Goal: Transaction & Acquisition: Subscribe to service/newsletter

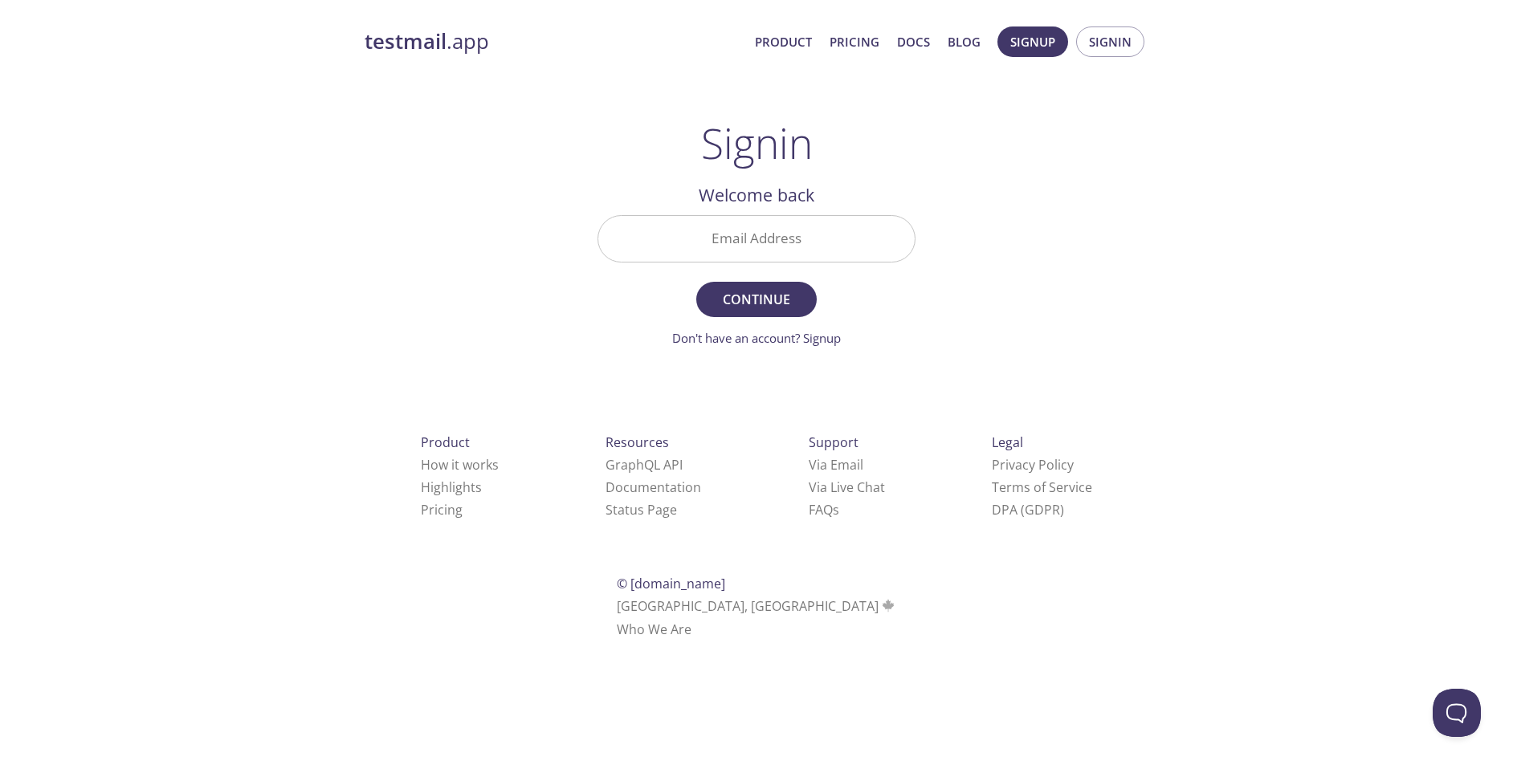
click at [737, 237] on input "Email Address" at bounding box center [756, 239] width 316 height 46
type input "[PERSON_NAME][EMAIL_ADDRESS][PERSON_NAME][DOMAIN_NAME]"
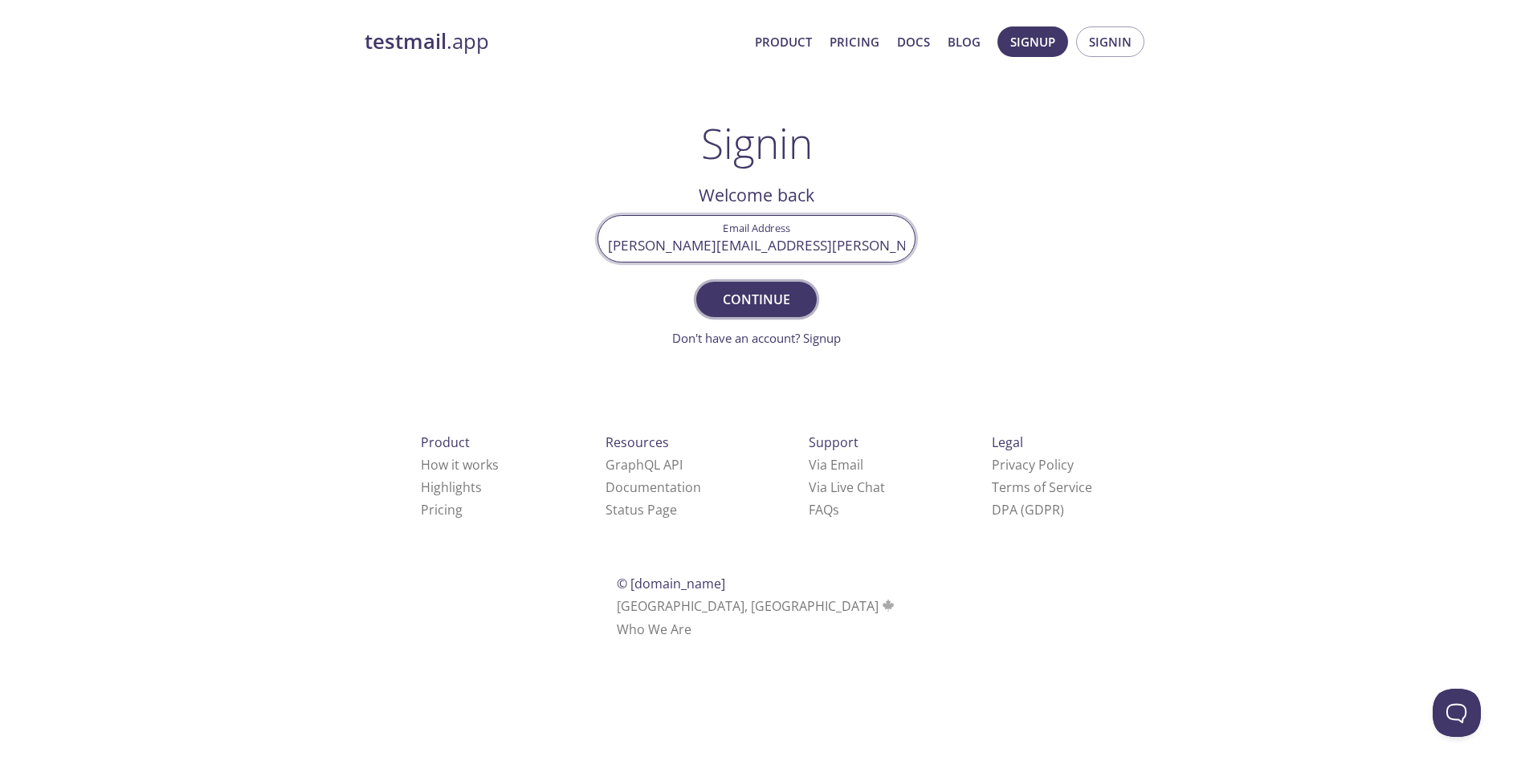
click at [778, 297] on span "Continue" at bounding box center [756, 299] width 85 height 22
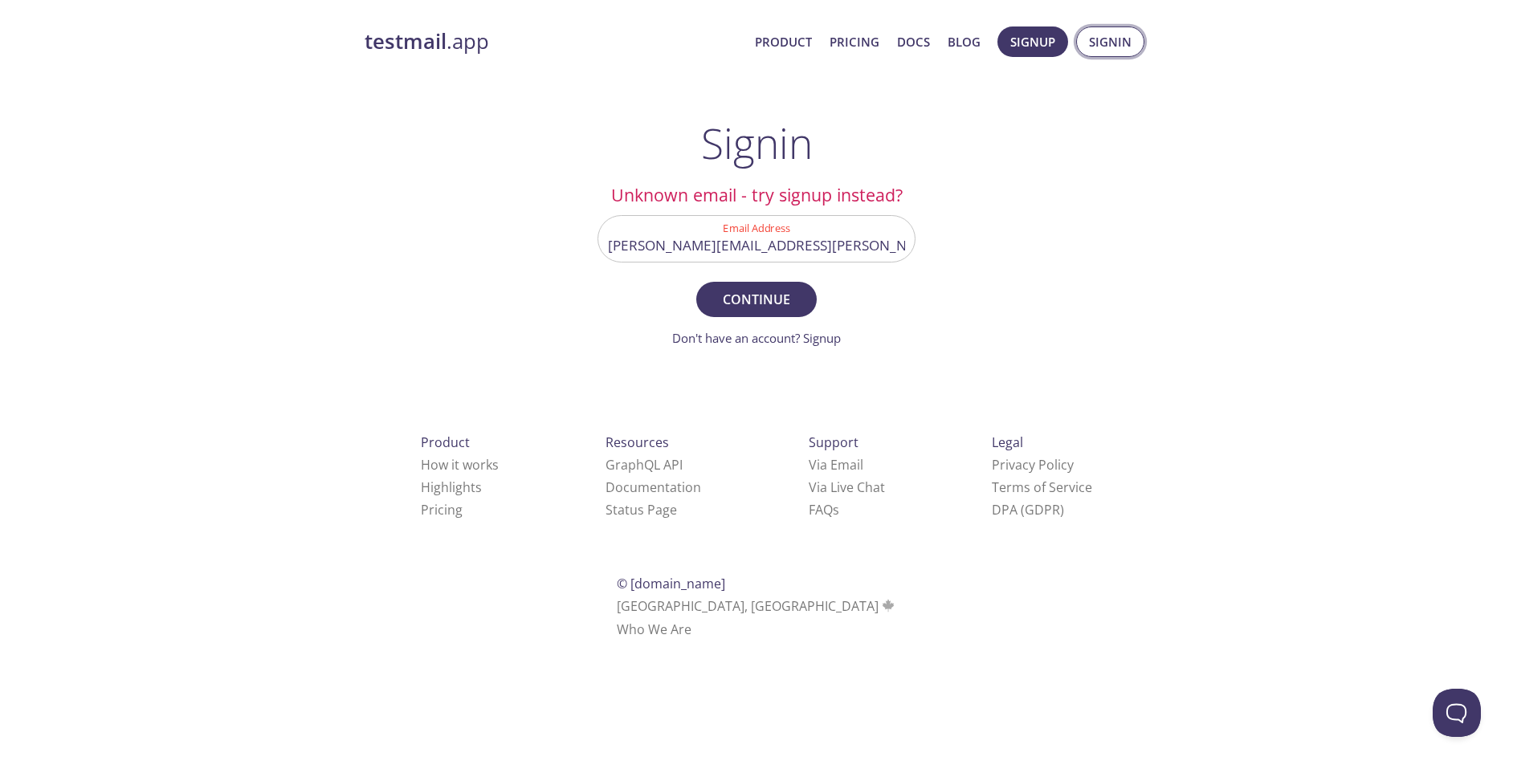
click at [1105, 50] on span "Signin" at bounding box center [1110, 41] width 43 height 21
click at [815, 233] on input "[PERSON_NAME][EMAIL_ADDRESS][PERSON_NAME][DOMAIN_NAME]" at bounding box center [756, 239] width 316 height 46
click at [1038, 38] on span "Signup" at bounding box center [1032, 41] width 45 height 21
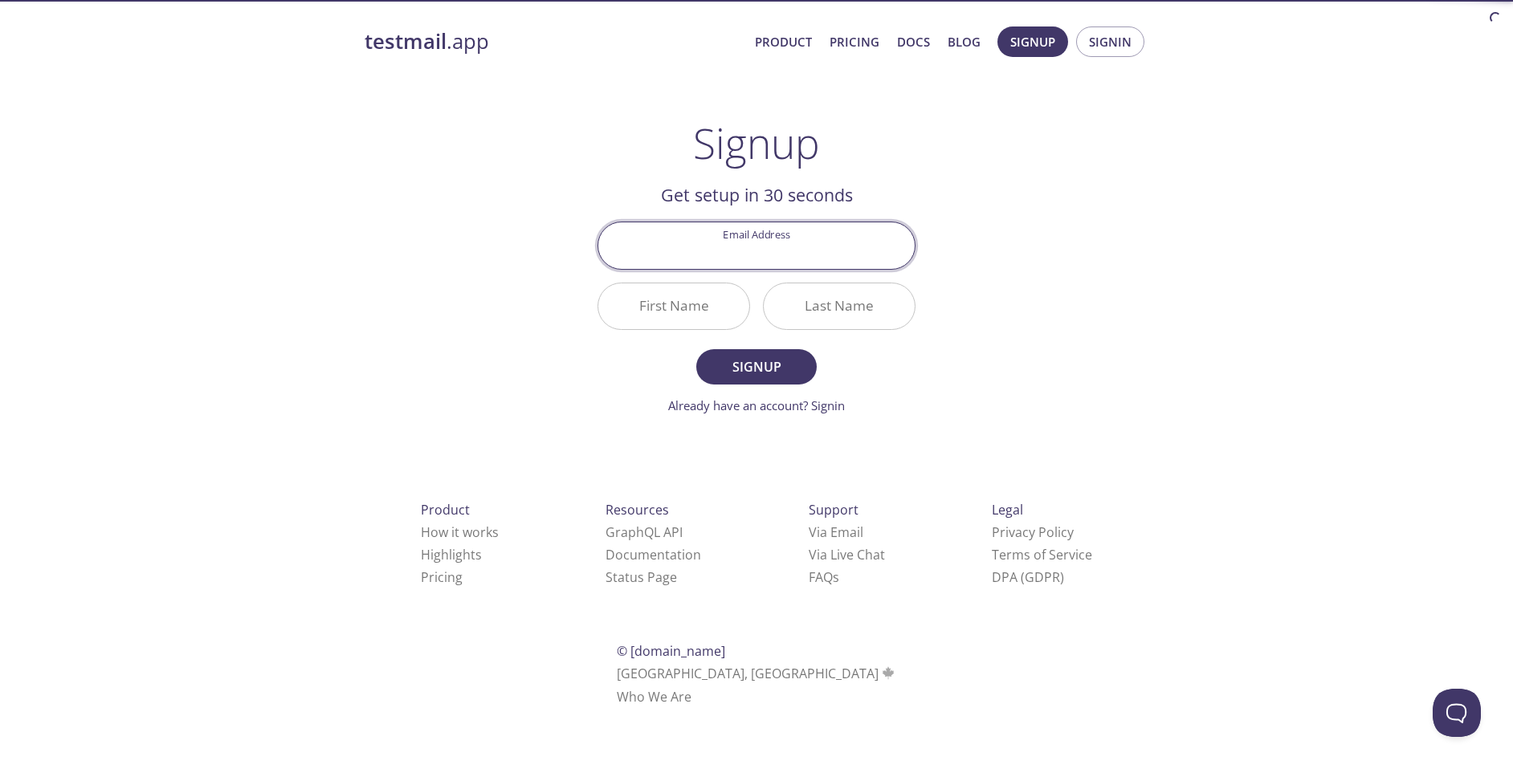
type input "gitpull--rebaseorigindevelop"
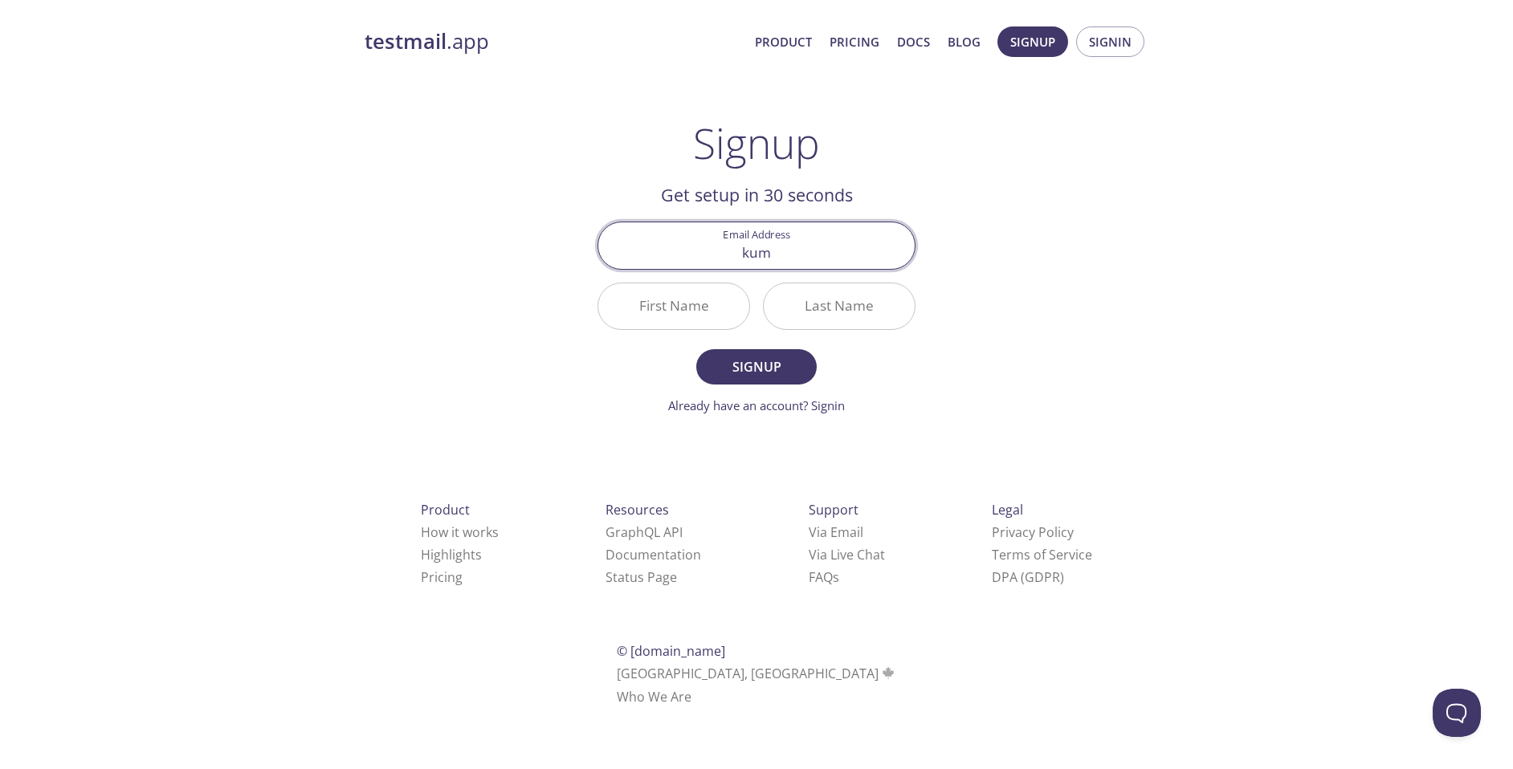
type input "[PERSON_NAME][EMAIL_ADDRESS][PERSON_NAME][DOMAIN_NAME]"
click at [711, 308] on input "First Name" at bounding box center [673, 306] width 151 height 46
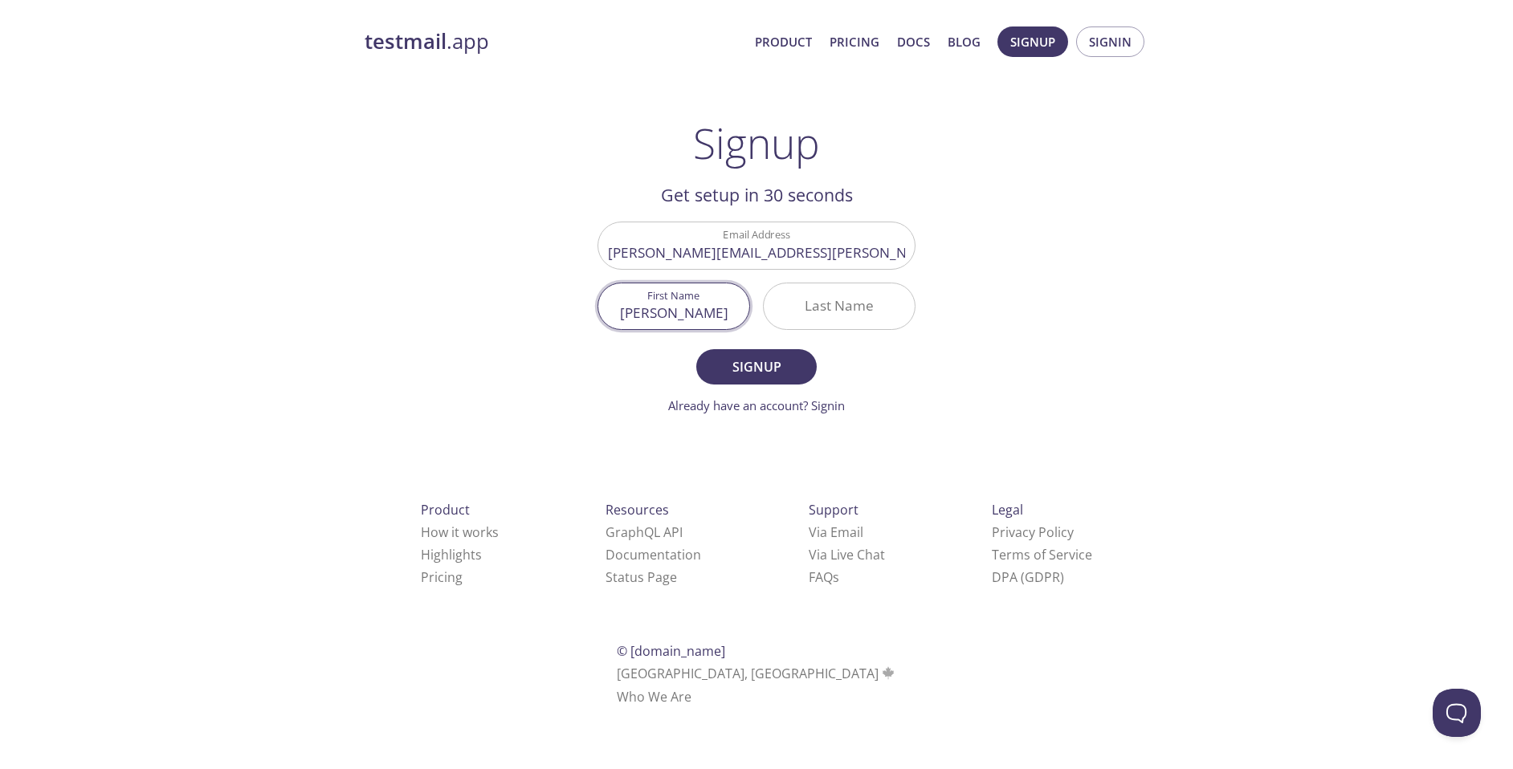
type input "[PERSON_NAME]"
click at [849, 315] on input "BytePitch" at bounding box center [839, 306] width 151 height 46
click at [1094, 307] on div "testmail .app Product Pricing Docs Blog Signup Signin Signup Get setup in 30 se…" at bounding box center [756, 384] width 822 height 737
click at [849, 304] on input "BytePitch" at bounding box center [839, 306] width 151 height 46
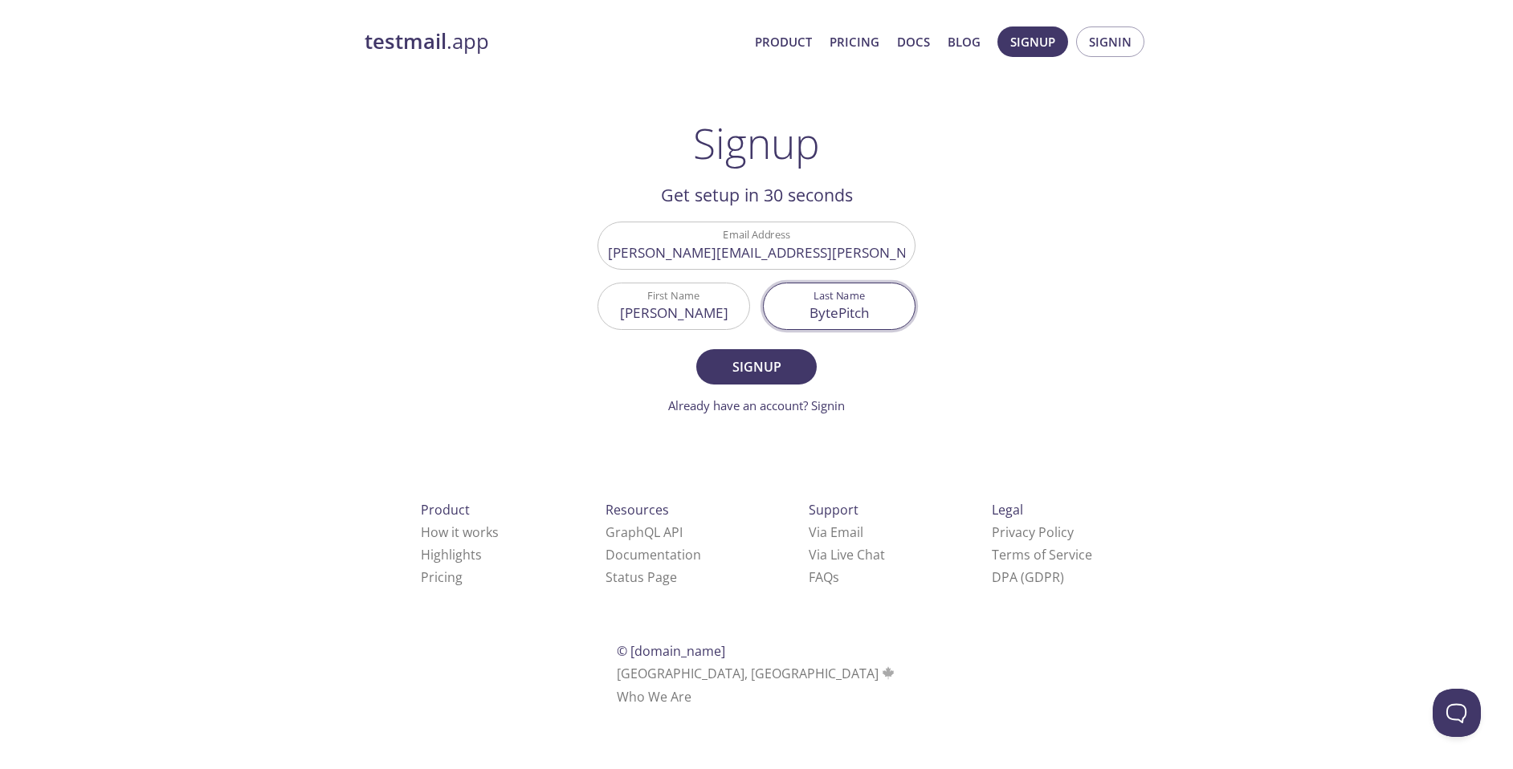
click at [849, 304] on input "BytePitch" at bounding box center [839, 306] width 151 height 46
type input "Unblock"
click at [794, 362] on span "Signup" at bounding box center [756, 367] width 85 height 22
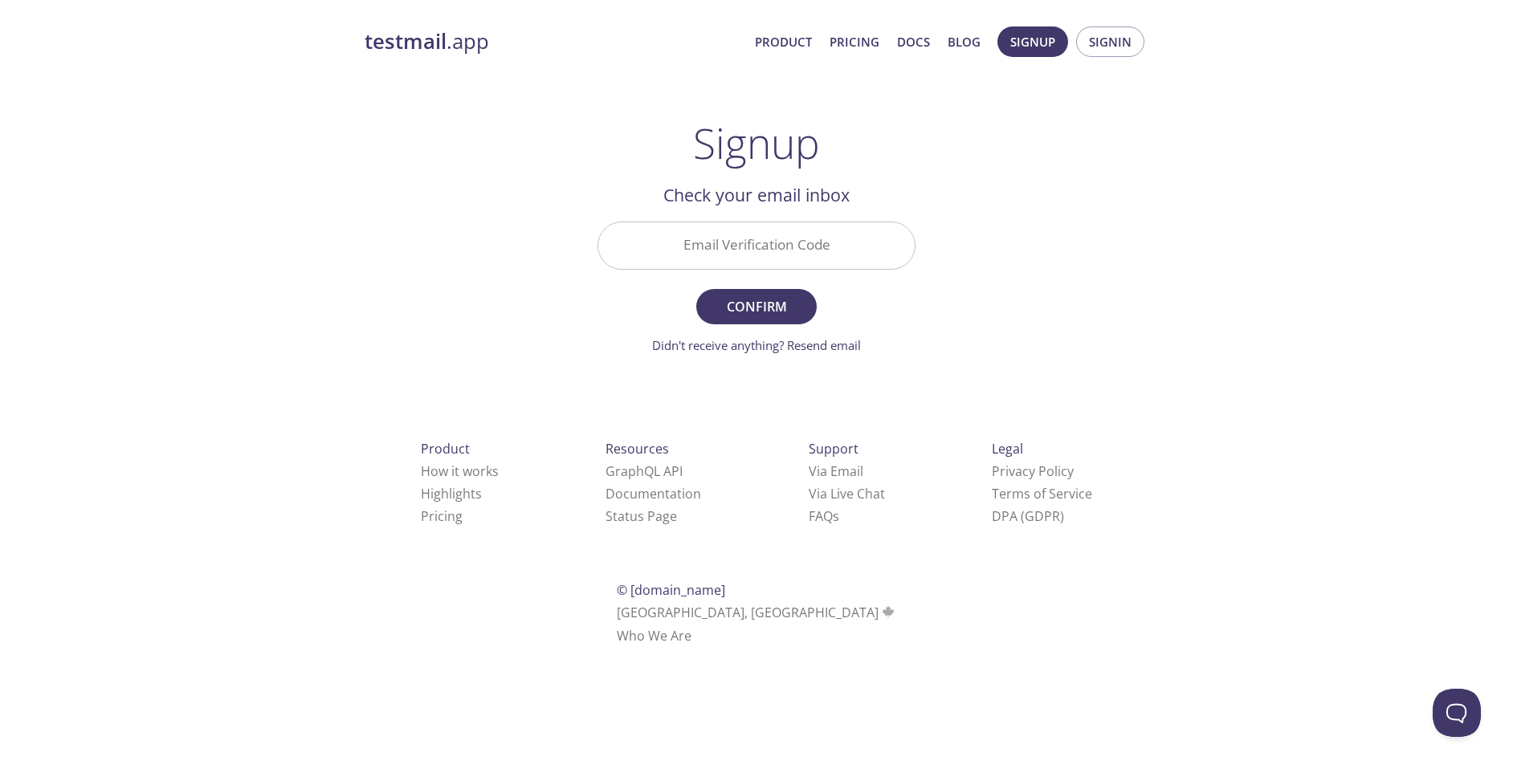
click at [722, 240] on input "Email Verification Code" at bounding box center [756, 245] width 316 height 46
paste input "VEC9HBT"
type input "VEC9HBT"
click at [743, 302] on span "Confirm" at bounding box center [756, 306] width 85 height 22
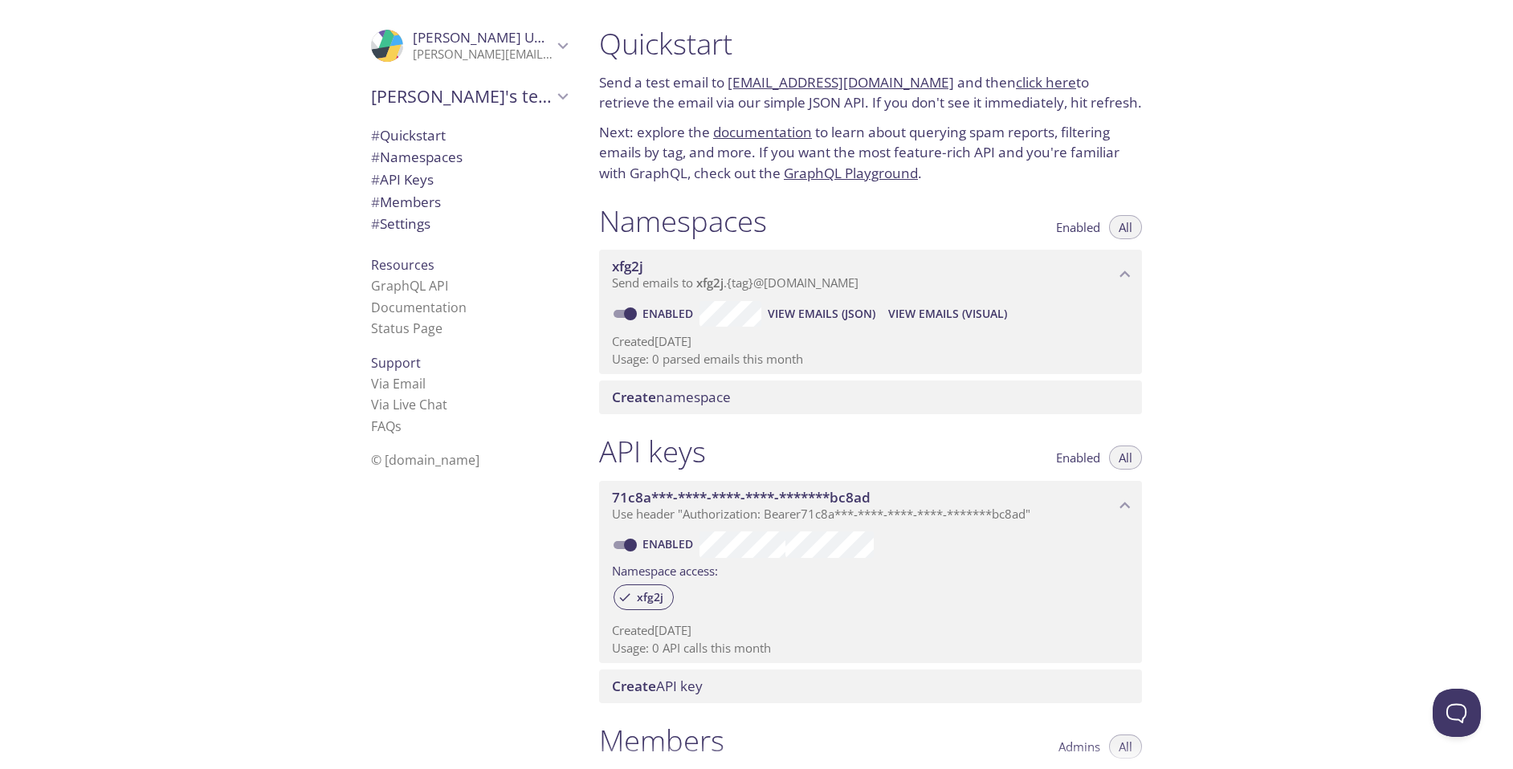
click at [768, 137] on link "documentation" at bounding box center [762, 132] width 99 height 18
click at [371, 324] on link "Status Page" at bounding box center [406, 329] width 71 height 18
click at [404, 136] on span "# Quickstart" at bounding box center [408, 135] width 75 height 18
